Goal: Task Accomplishment & Management: Complete application form

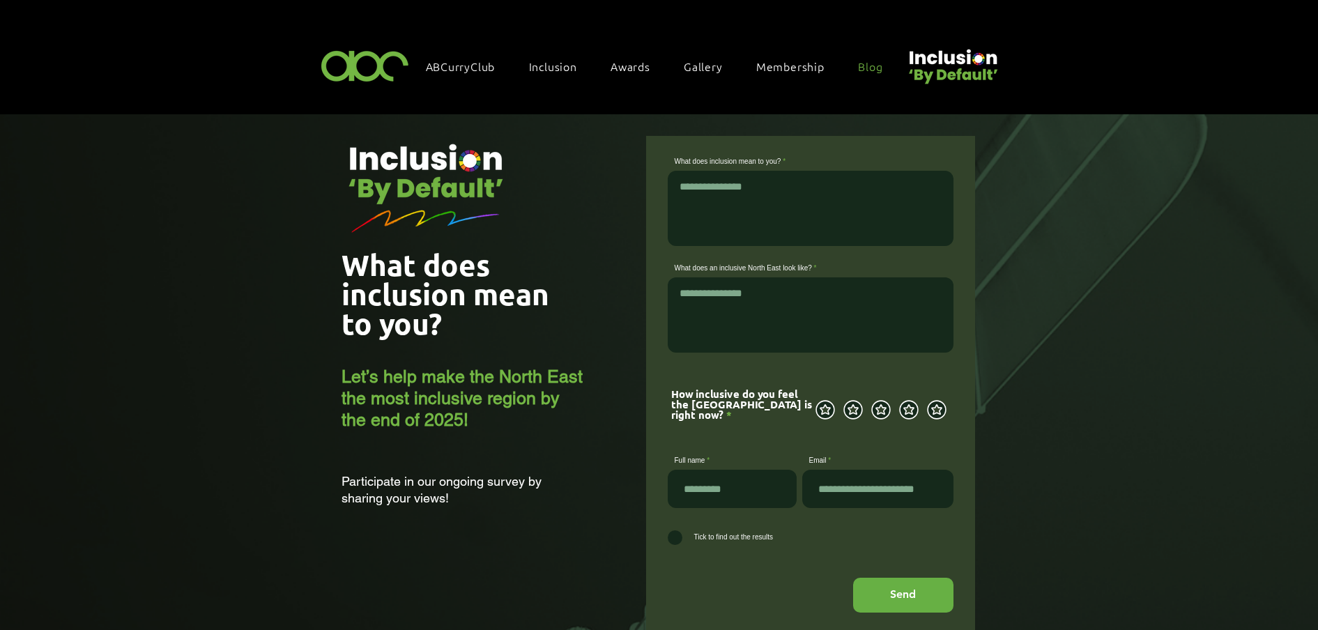
click at [862, 65] on span "Blog" at bounding box center [870, 66] width 24 height 15
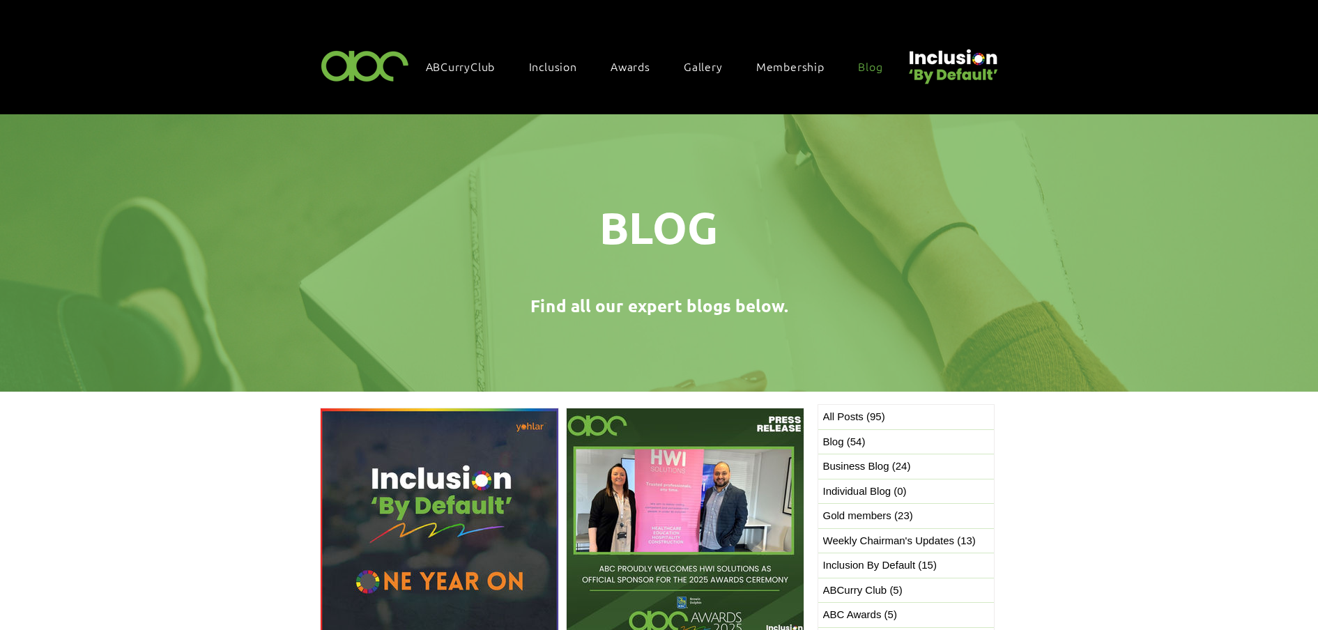
click at [448, 538] on img "Post list. Select a post to read." at bounding box center [439, 527] width 239 height 239
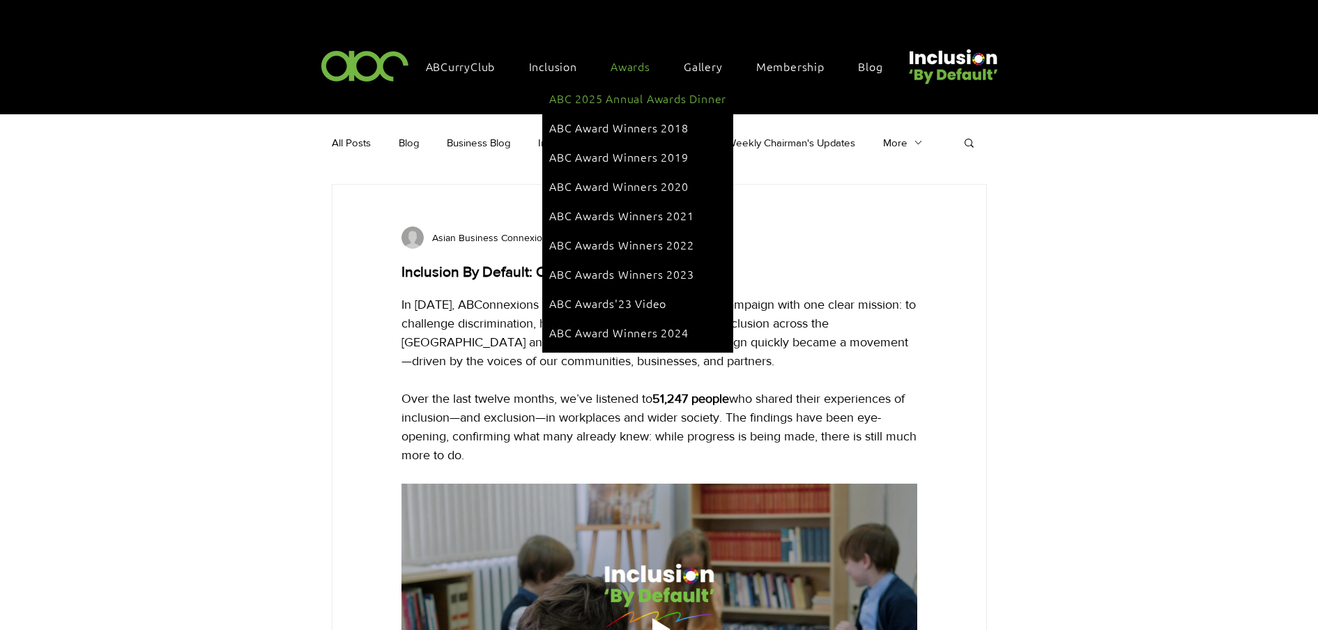
click at [632, 85] on link "ABC 2025 Annual Awards Dinner" at bounding box center [637, 98] width 177 height 26
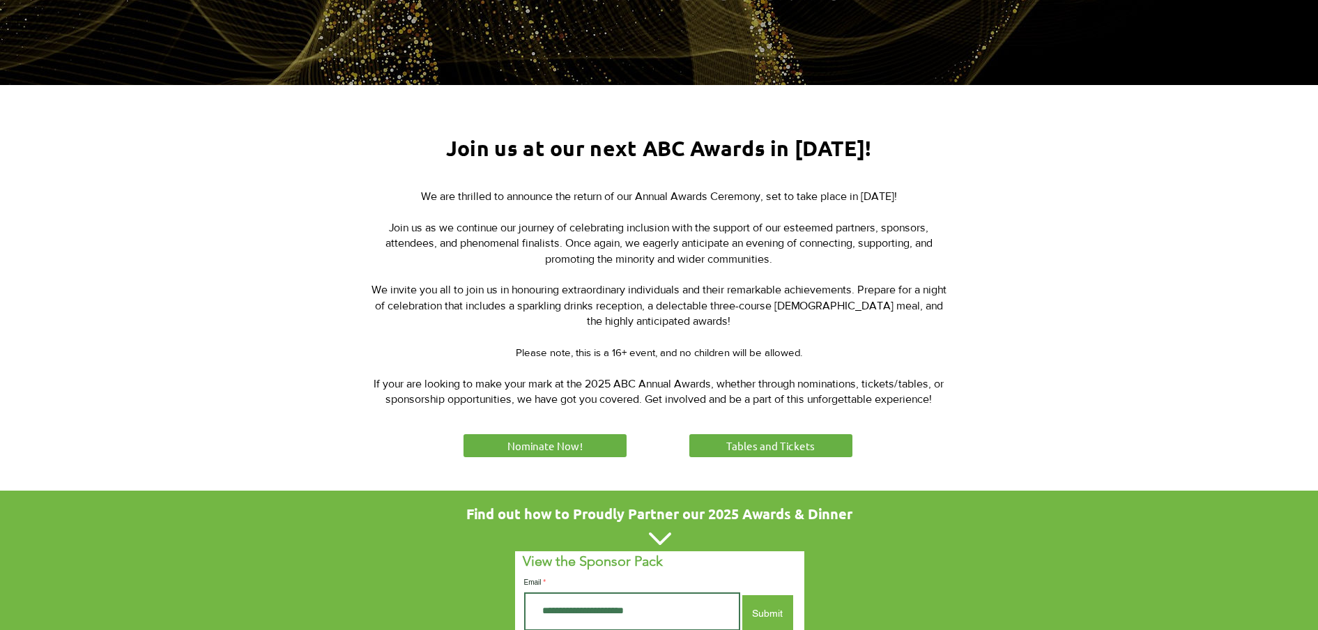
scroll to position [436, 0]
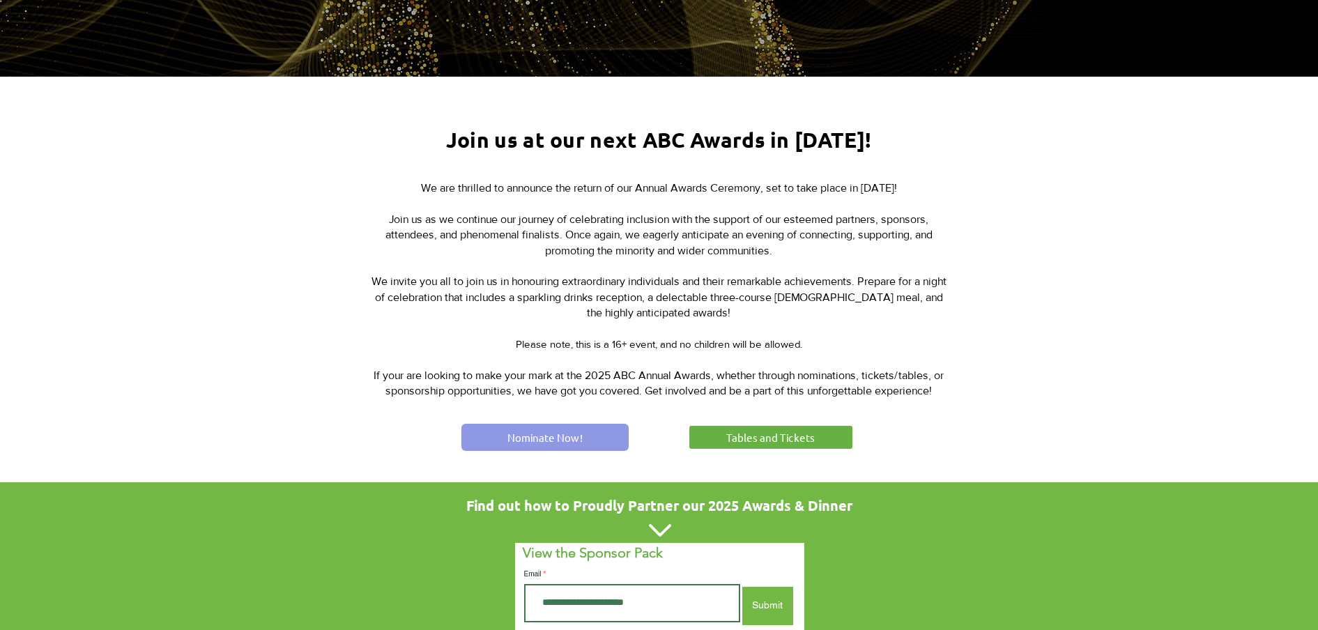
click at [518, 443] on link "Nominate Now!" at bounding box center [545, 437] width 167 height 27
